Goal: Information Seeking & Learning: Learn about a topic

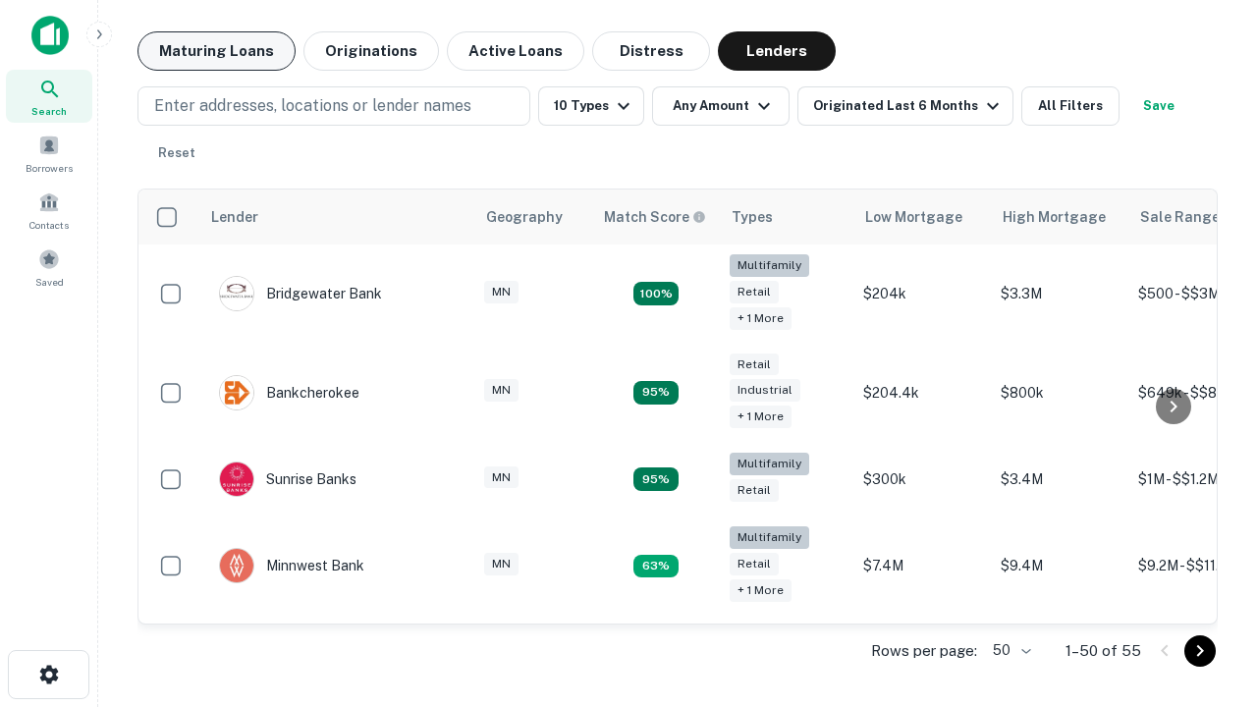
click at [216, 51] on button "Maturing Loans" at bounding box center [217, 50] width 158 height 39
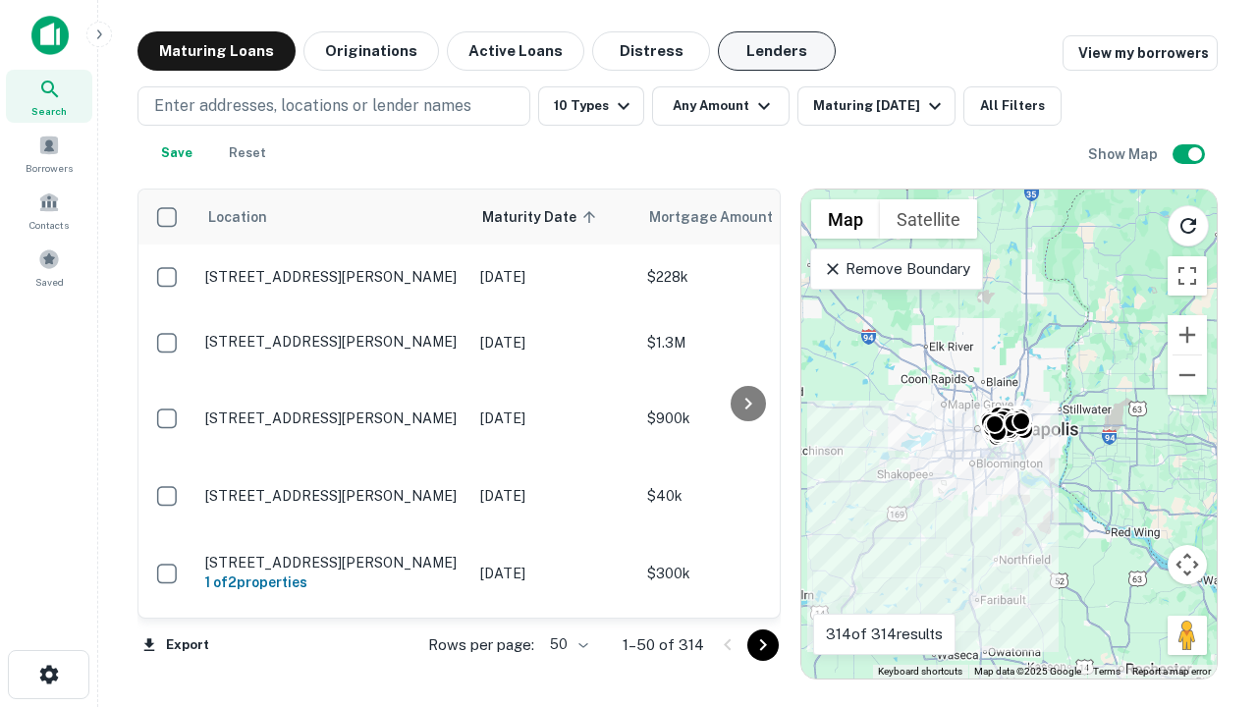
click at [777, 51] on button "Lenders" at bounding box center [777, 50] width 118 height 39
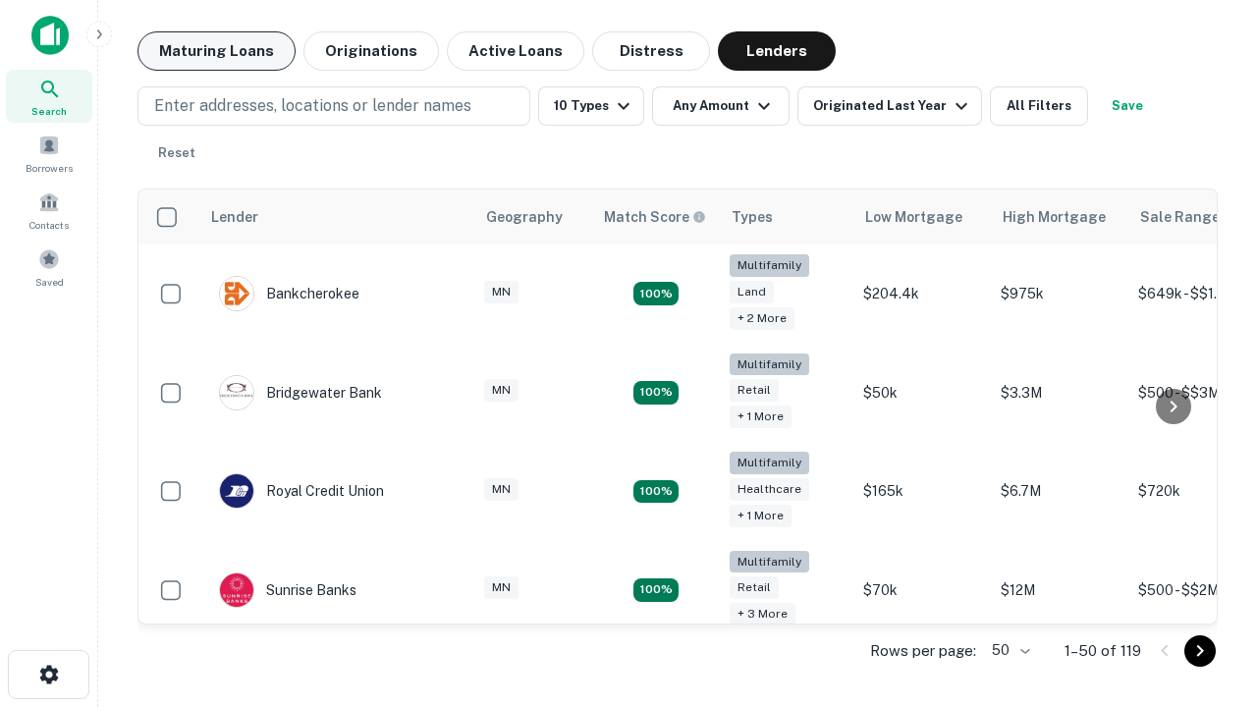
click at [216, 51] on button "Maturing Loans" at bounding box center [217, 50] width 158 height 39
